Goal: Communication & Community: Participate in discussion

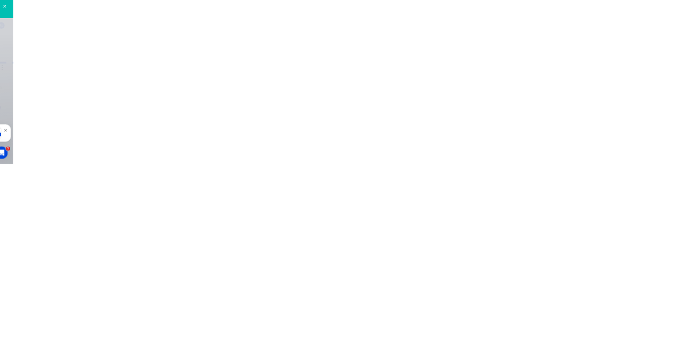
scroll to position [2, 0]
click at [479, 313] on div at bounding box center [342, 307] width 273 height 11
click at [599, 316] on button "Send" at bounding box center [578, 308] width 42 height 16
click at [569, 59] on button "Close" at bounding box center [550, 59] width 39 height 17
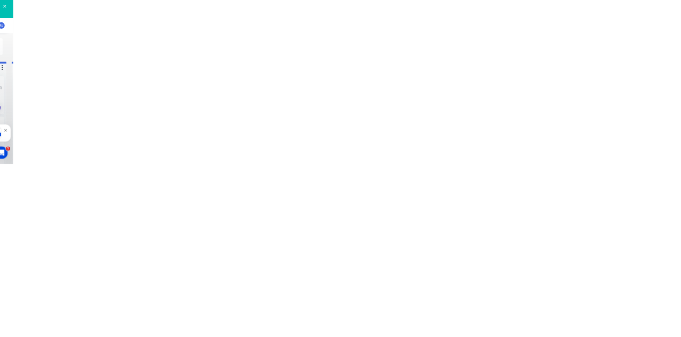
click at [569, 59] on button "Close" at bounding box center [550, 59] width 39 height 17
click at [141, 78] on button "Order details" at bounding box center [90, 66] width 101 height 27
click at [141, 85] on button "Collaborate" at bounding box center [90, 93] width 101 height 27
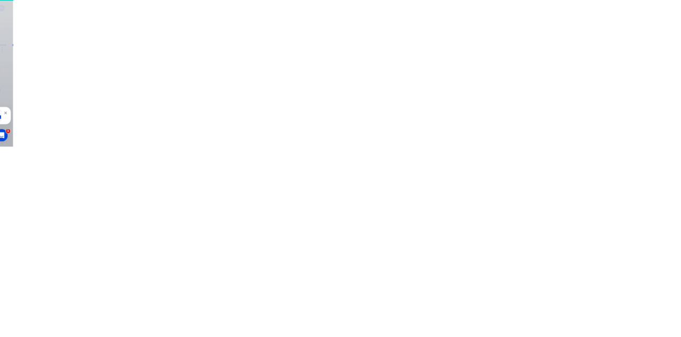
click at [569, 59] on button "Close" at bounding box center [550, 59] width 39 height 17
click at [111, 89] on div "Collaborate" at bounding box center [90, 93] width 42 height 10
click at [479, 313] on div at bounding box center [342, 307] width 273 height 11
click at [599, 316] on button "Send" at bounding box center [578, 308] width 42 height 16
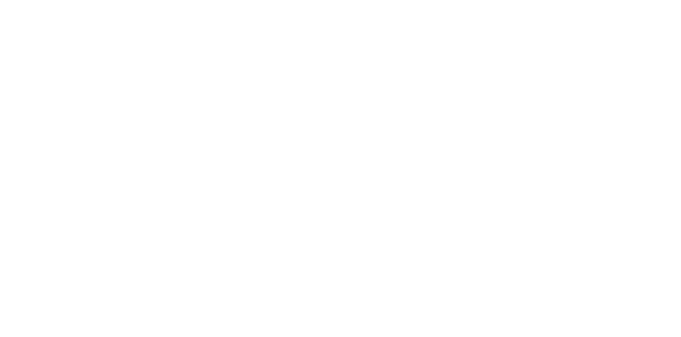
scroll to position [78, 0]
click at [569, 57] on button "Close" at bounding box center [550, 59] width 39 height 17
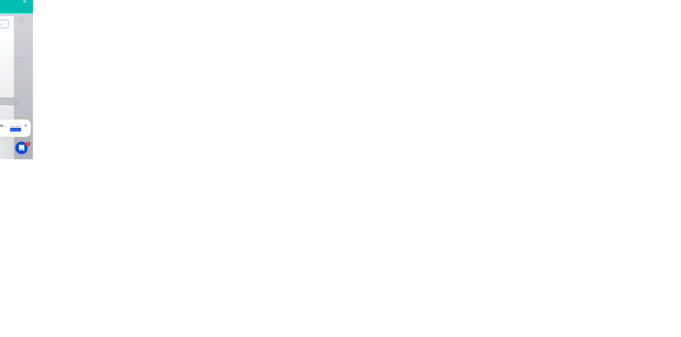
click at [111, 93] on div "Collaborate" at bounding box center [90, 93] width 42 height 10
click at [569, 55] on button "Close" at bounding box center [550, 59] width 39 height 17
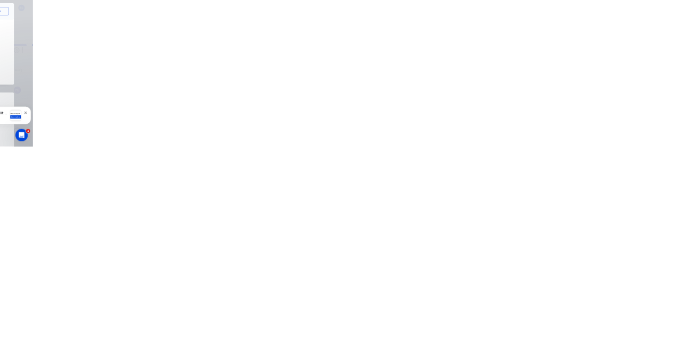
click at [141, 100] on button "Collaborate" at bounding box center [90, 93] width 101 height 27
click at [479, 313] on div at bounding box center [342, 307] width 273 height 11
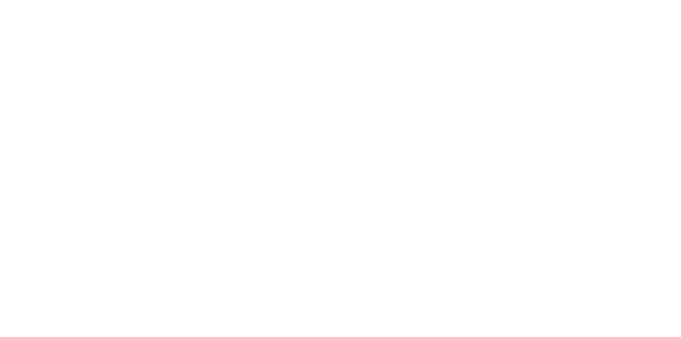
click at [599, 316] on button "Send" at bounding box center [578, 308] width 42 height 16
click at [569, 59] on button "Close" at bounding box center [550, 59] width 39 height 17
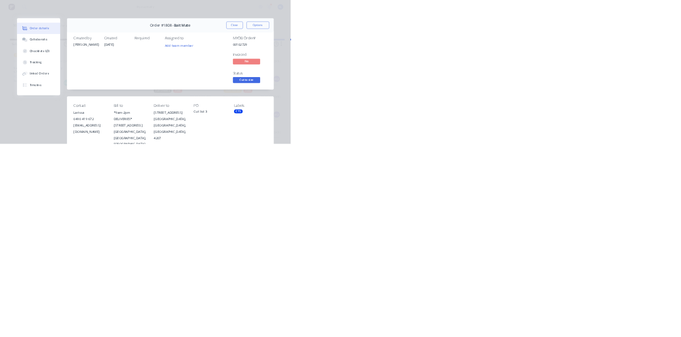
click at [111, 89] on div "Collaborate" at bounding box center [90, 93] width 42 height 10
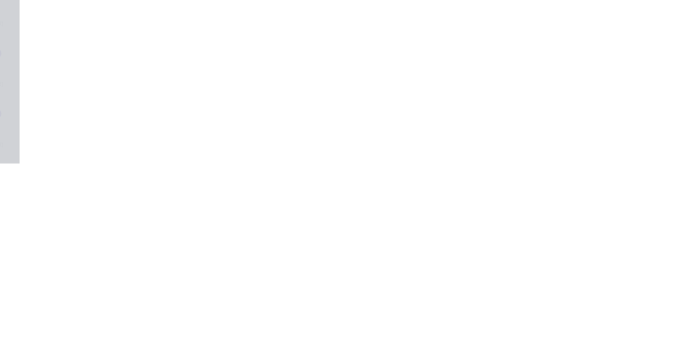
click at [479, 313] on div at bounding box center [342, 307] width 273 height 11
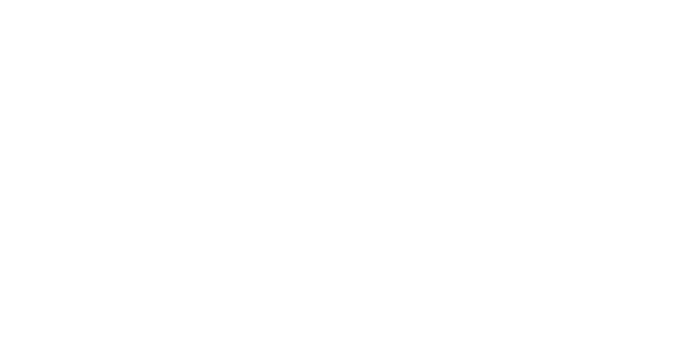
click at [599, 316] on button "Send" at bounding box center [578, 308] width 42 height 16
click at [569, 60] on button "Close" at bounding box center [550, 59] width 39 height 17
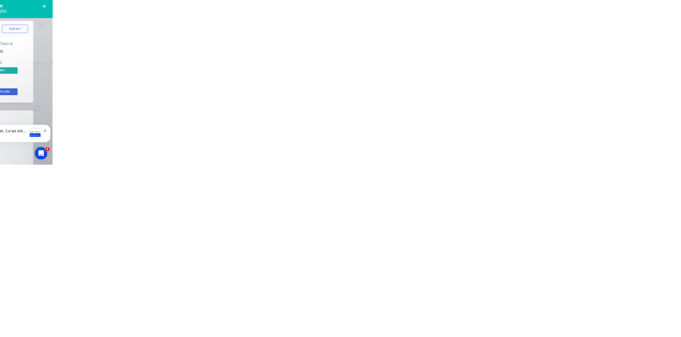
click at [111, 95] on div "Collaborate" at bounding box center [90, 93] width 42 height 10
click at [569, 59] on button "Close" at bounding box center [550, 59] width 39 height 17
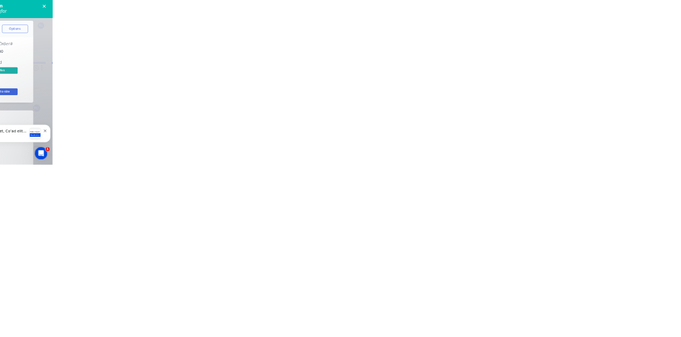
click at [111, 90] on div "Collaborate" at bounding box center [90, 93] width 42 height 10
click at [479, 313] on div at bounding box center [342, 307] width 273 height 11
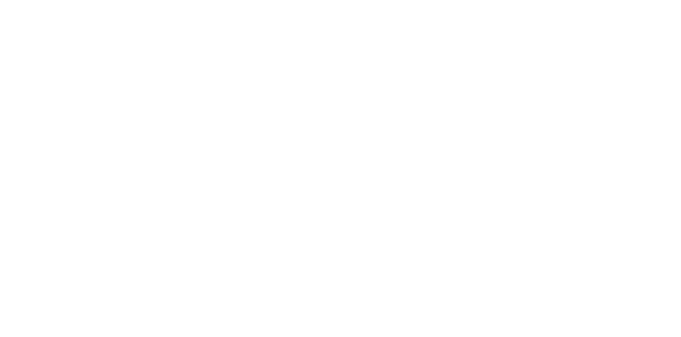
click at [599, 316] on button "Send" at bounding box center [578, 308] width 42 height 16
click at [569, 57] on button "Close" at bounding box center [550, 59] width 39 height 17
